Goal: Find contact information: Find contact information

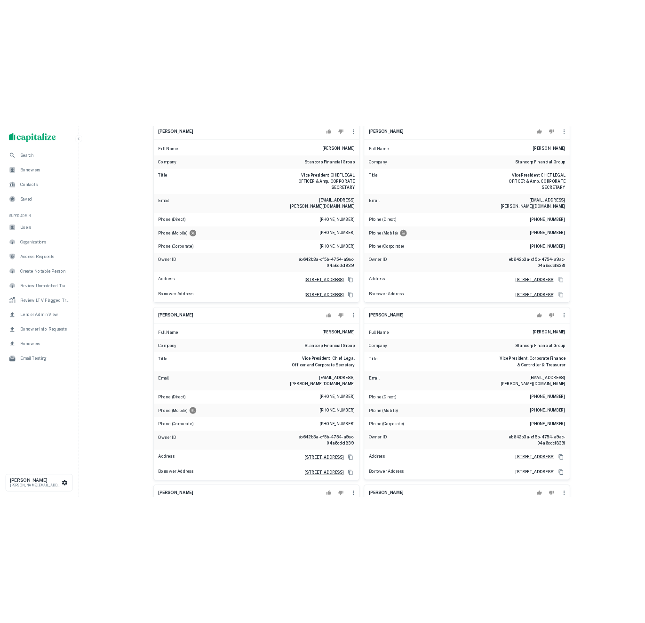
scroll to position [63, 0]
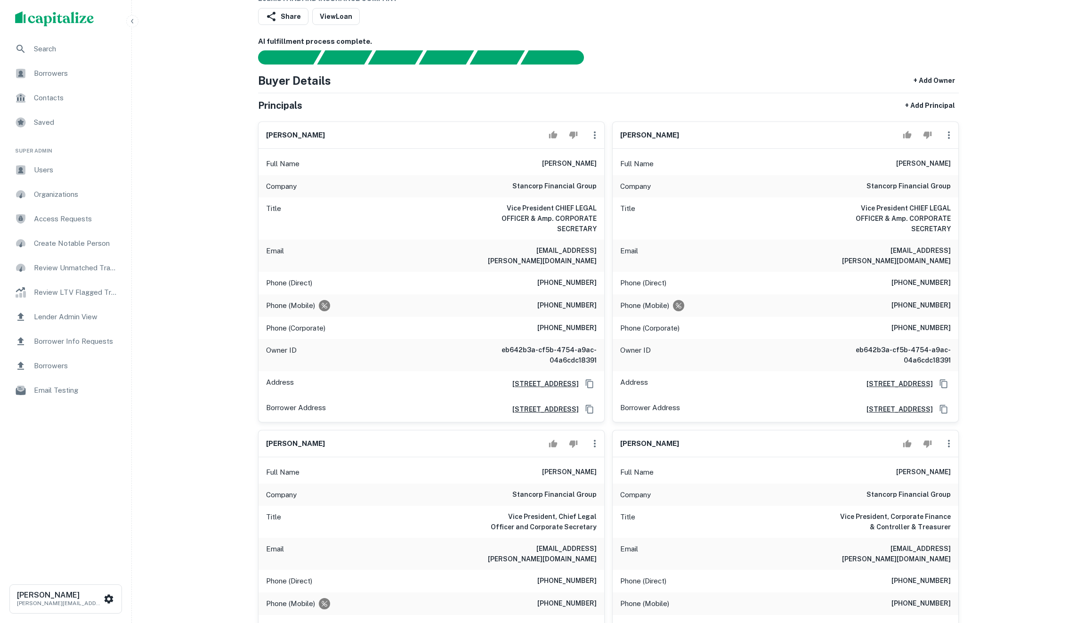
click at [297, 130] on h6 "[PERSON_NAME]" at bounding box center [295, 135] width 59 height 11
copy div "[PERSON_NAME]"
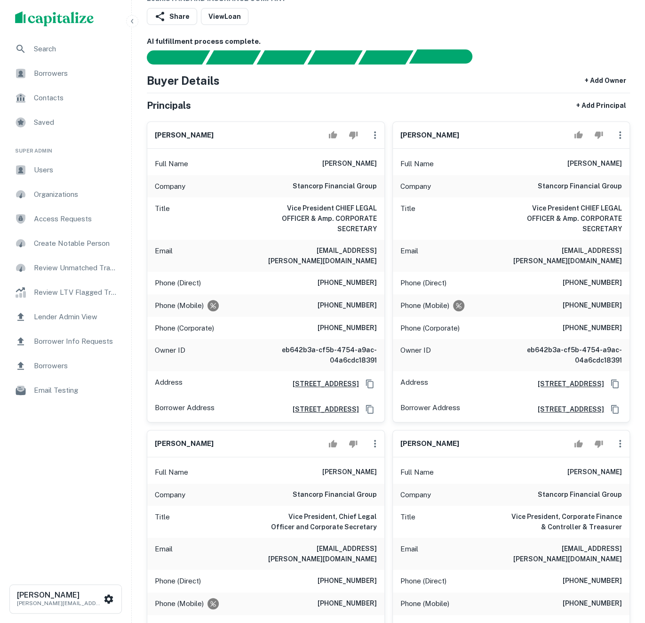
click at [473, 59] on div "AI fulfillment process complete." at bounding box center [447, 56] width 74 height 14
